Goal: Information Seeking & Learning: Understand process/instructions

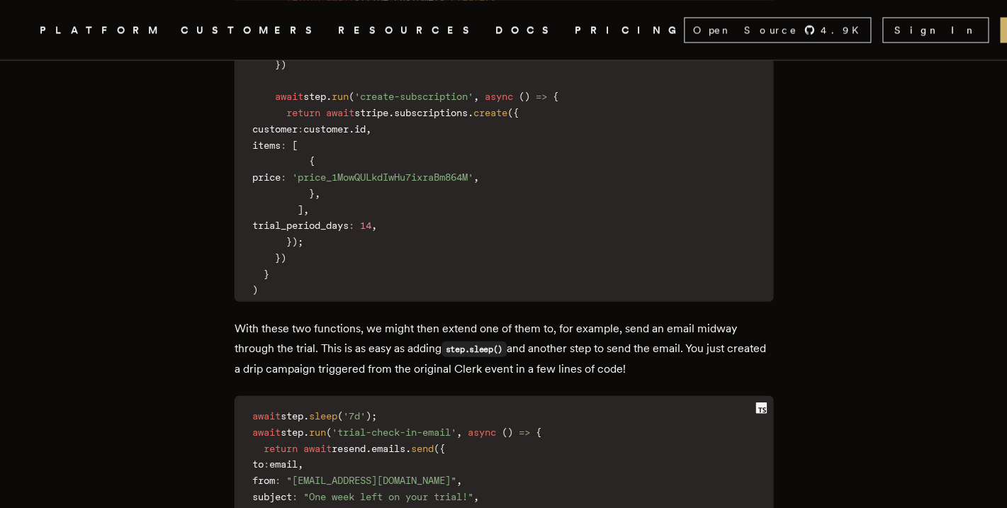
scroll to position [3328, 0]
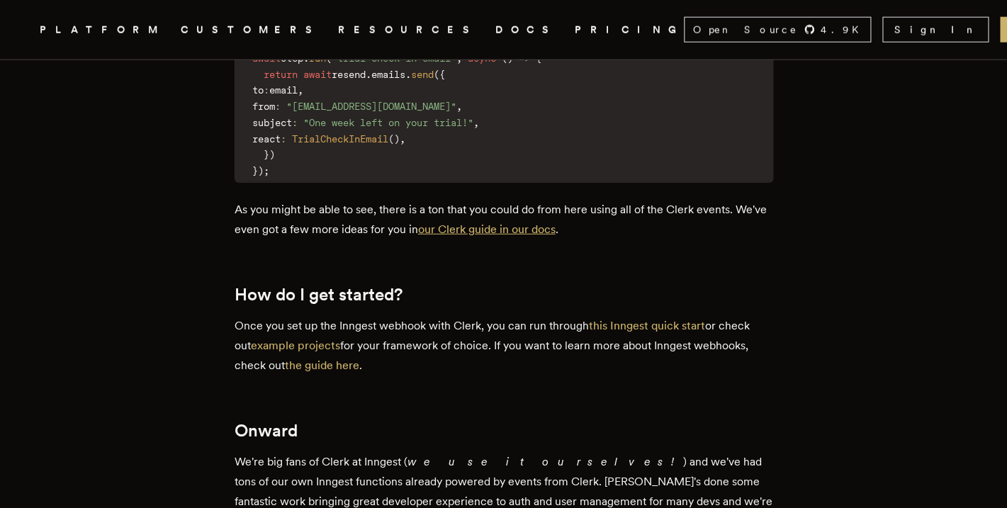
click at [555, 224] on link "our Clerk guide in our docs" at bounding box center [486, 228] width 137 height 13
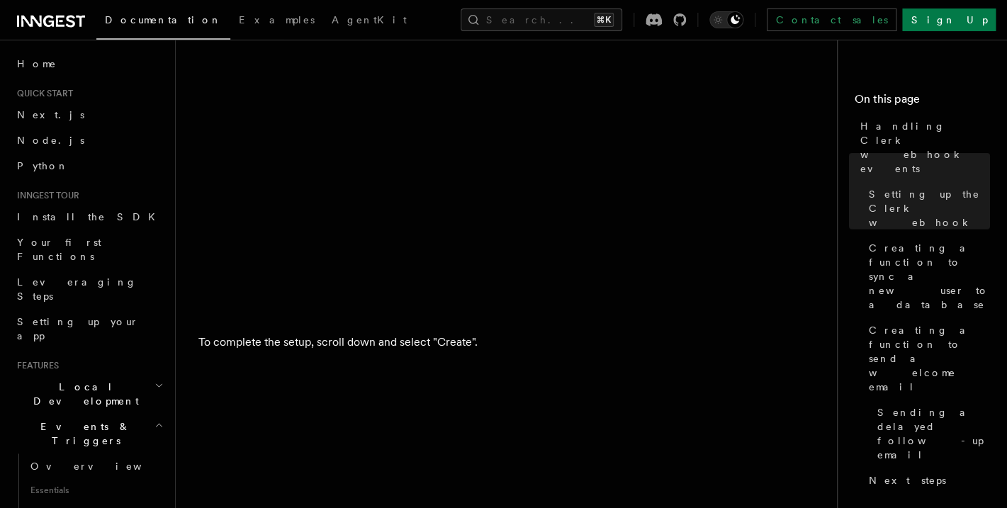
scroll to position [2585, 0]
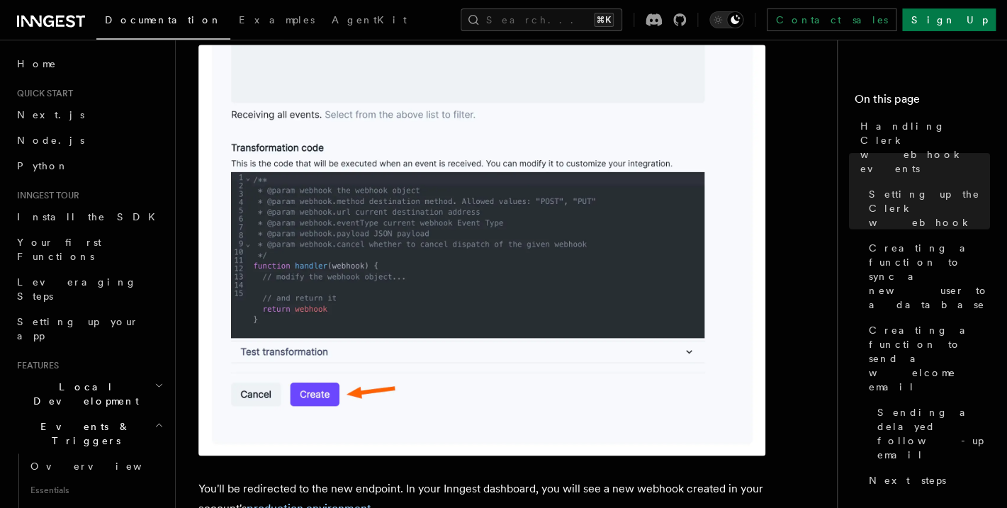
click at [415, 345] on img at bounding box center [481, 250] width 567 height 411
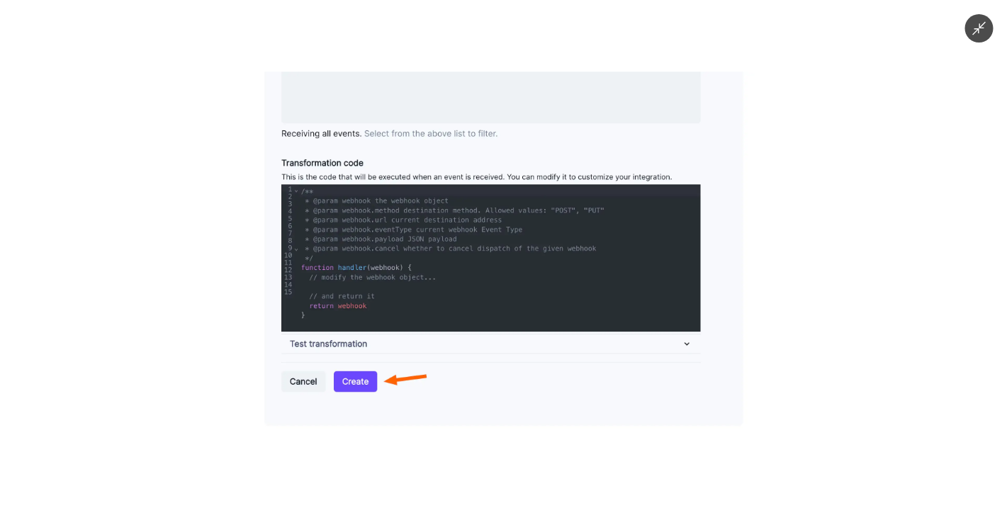
click at [415, 345] on img at bounding box center [503, 254] width 502 height 364
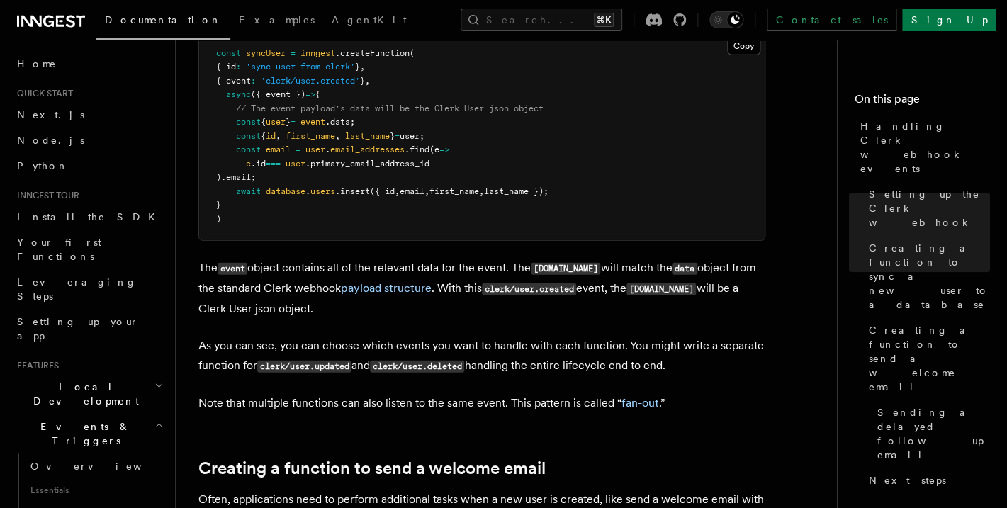
scroll to position [3311, 0]
drag, startPoint x: 677, startPoint y: 403, endPoint x: 633, endPoint y: 382, distance: 48.8
click at [637, 395] on link "fan-out" at bounding box center [640, 401] width 38 height 13
drag, startPoint x: 699, startPoint y: 394, endPoint x: 290, endPoint y: 187, distance: 458.8
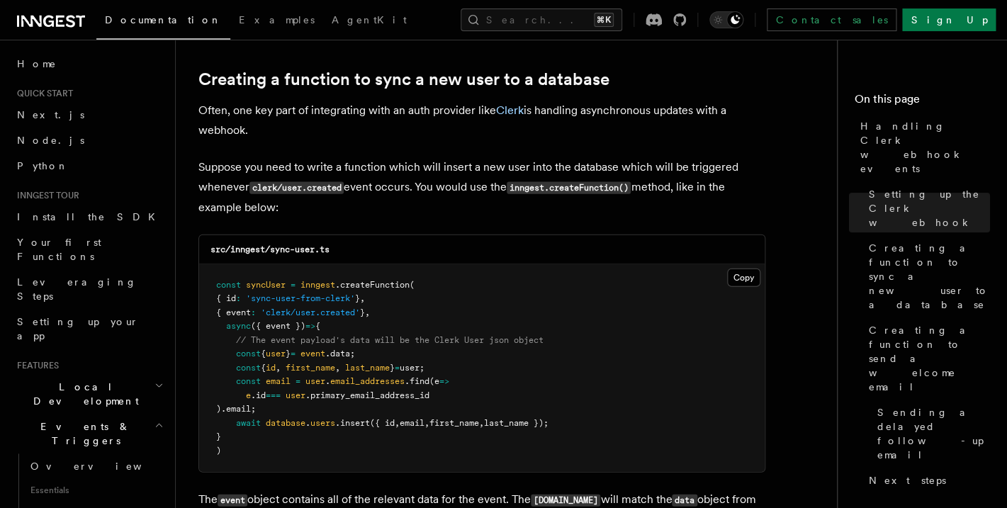
scroll to position [3078, 0]
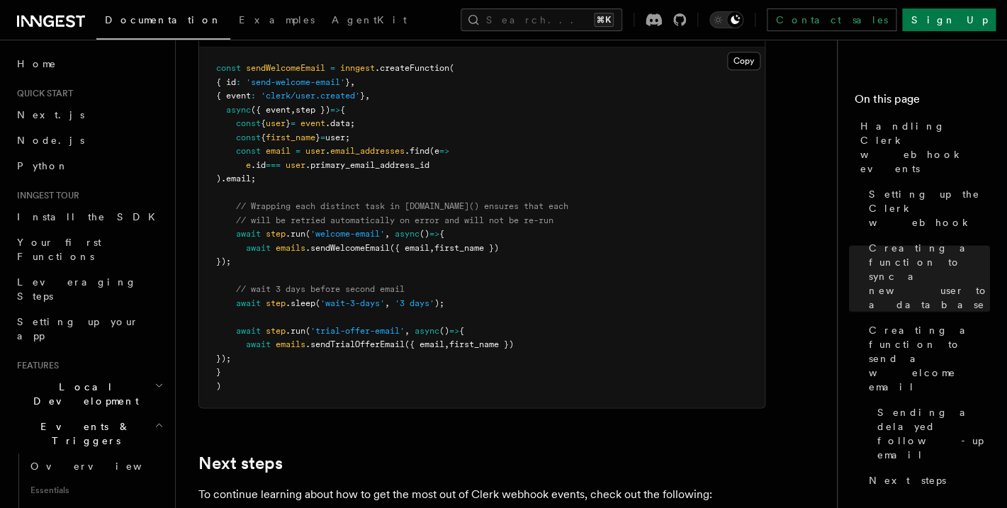
scroll to position [4660, 0]
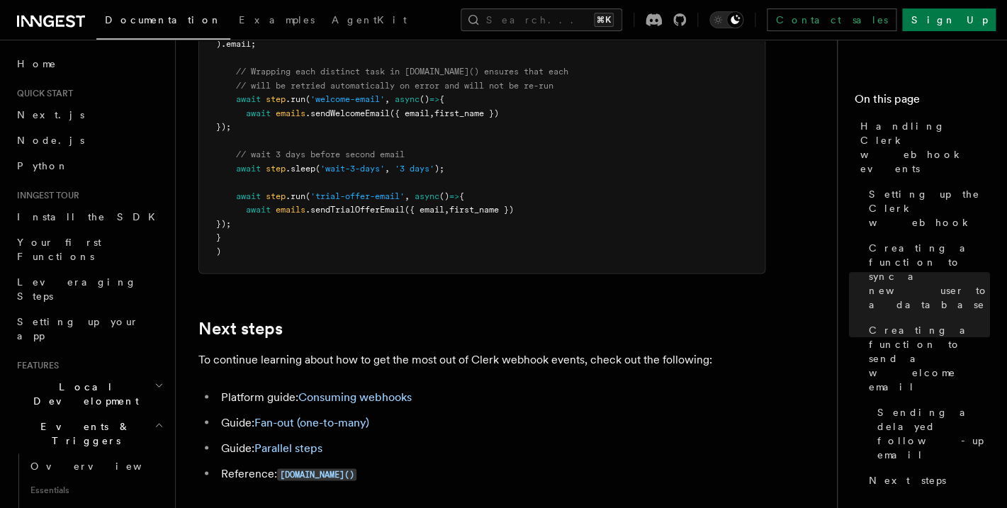
copy code "const sendWelcomeEmail = inngest .createFunction ( { id : 'send-welcome-email' …"
drag, startPoint x: 738, startPoint y: 189, endPoint x: 575, endPoint y: 290, distance: 192.5
